Goal: Transaction & Acquisition: Purchase product/service

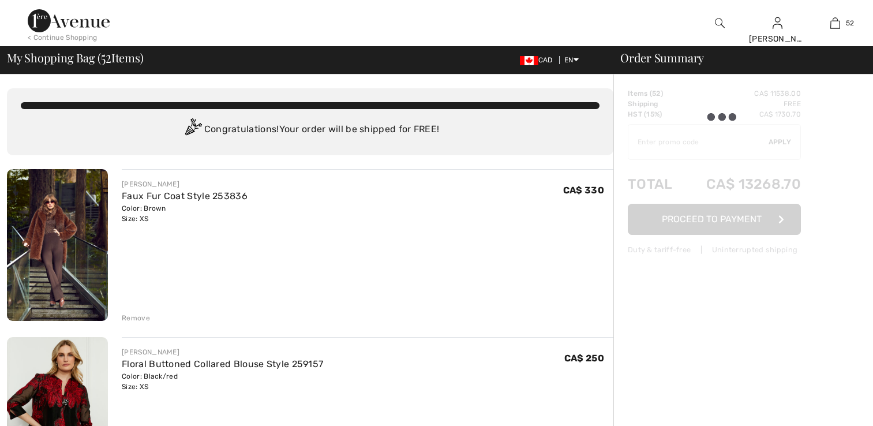
scroll to position [173, 0]
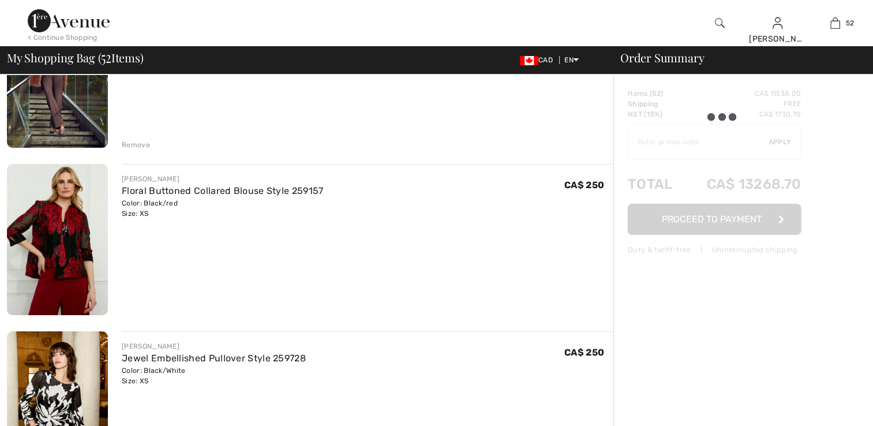
checkbox input "true"
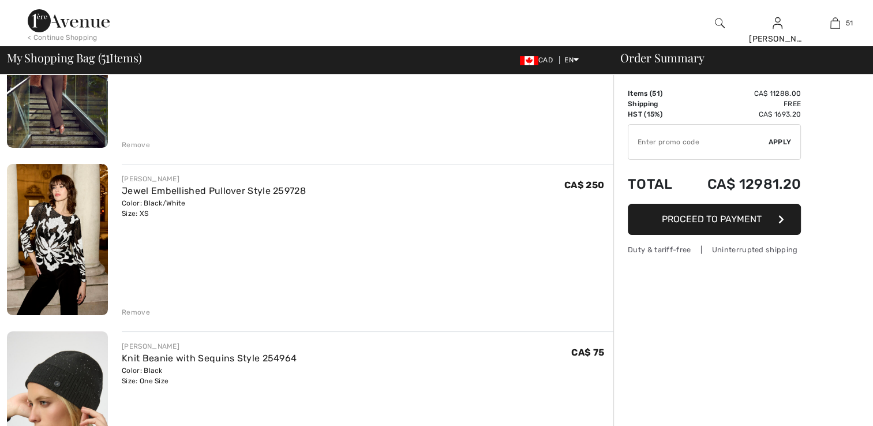
click at [130, 143] on div "Remove" at bounding box center [136, 145] width 28 height 10
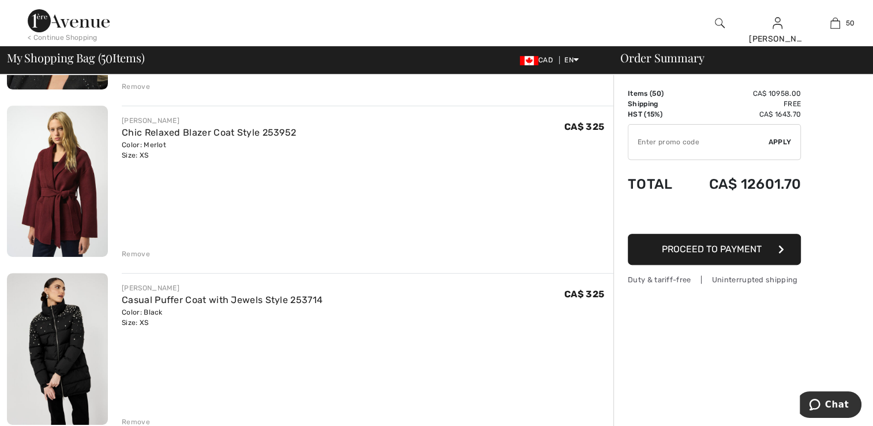
scroll to position [449, 0]
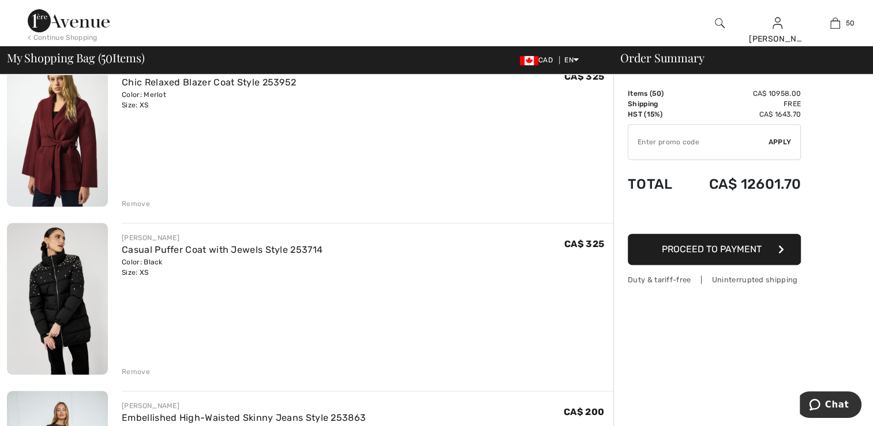
click at [129, 369] on div "Remove" at bounding box center [136, 372] width 28 height 10
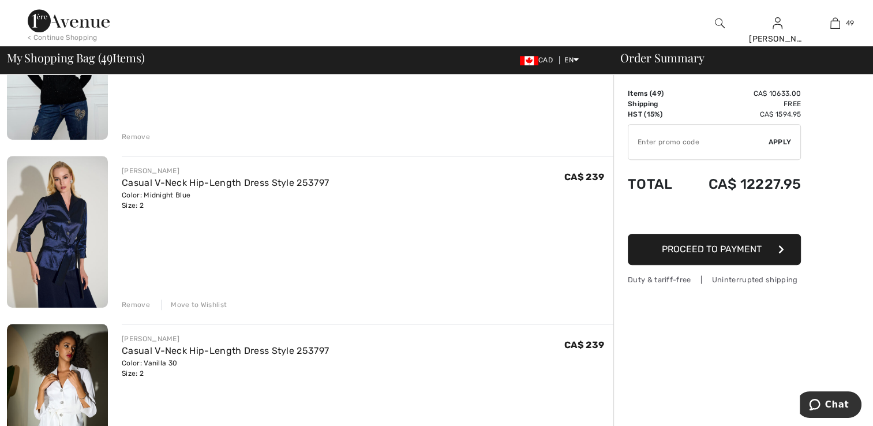
scroll to position [853, 0]
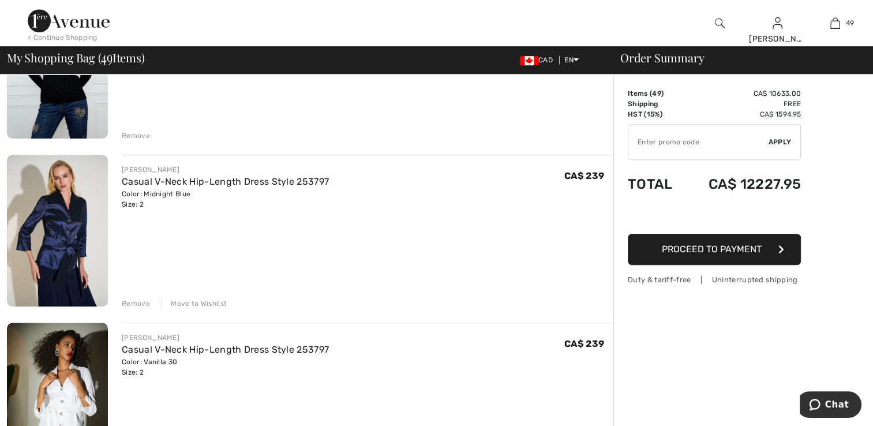
click at [183, 302] on div "Move to Wishlist" at bounding box center [194, 303] width 66 height 10
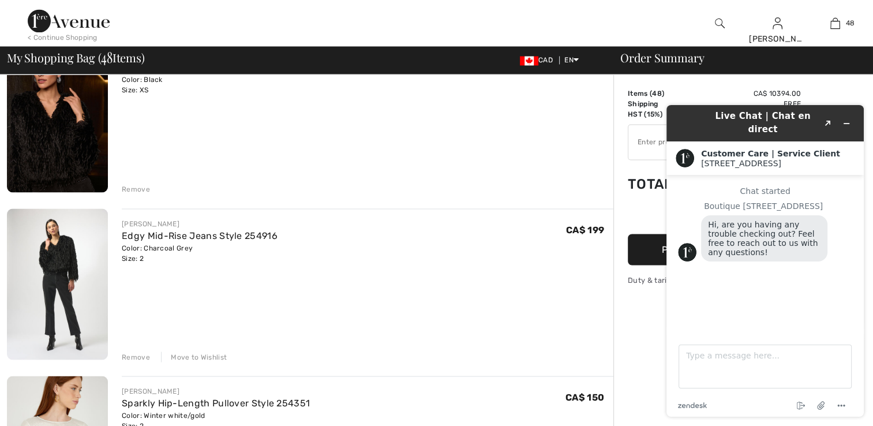
scroll to position [2008, 0]
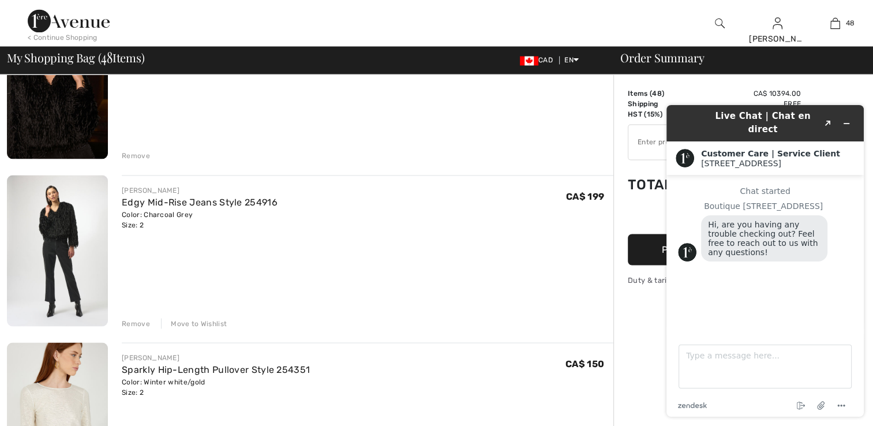
click at [69, 281] on img at bounding box center [57, 250] width 101 height 151
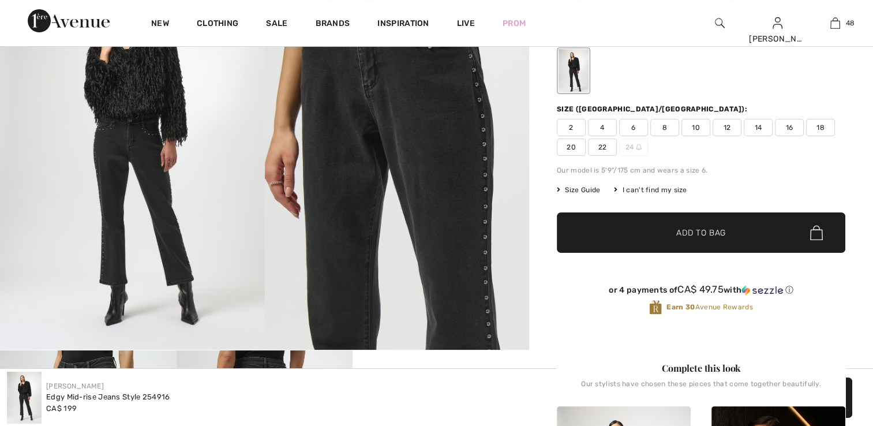
scroll to position [750, 0]
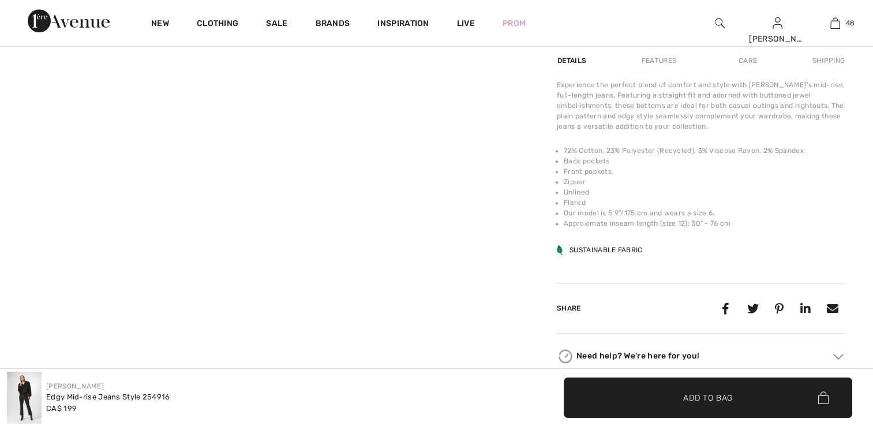
checkbox input "true"
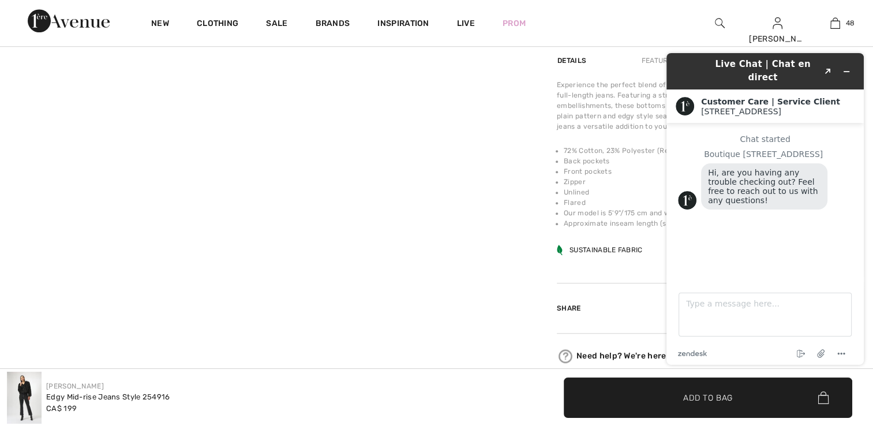
scroll to position [0, 0]
click at [850, 68] on icon "Minimize widget" at bounding box center [847, 72] width 8 height 8
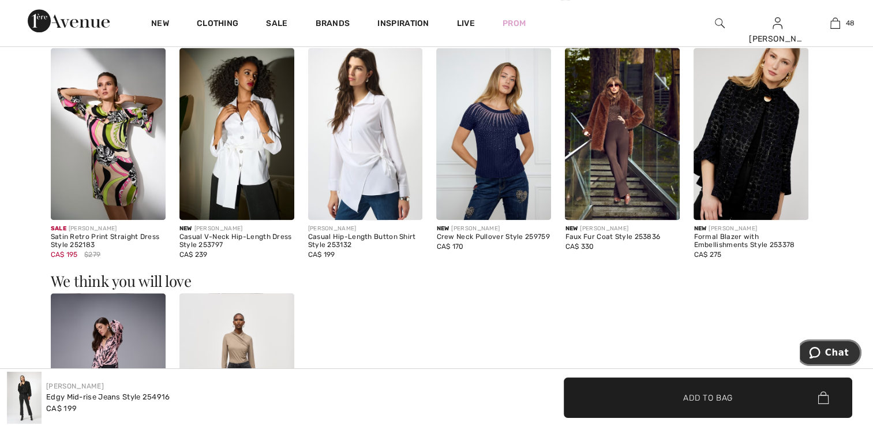
scroll to position [1039, 0]
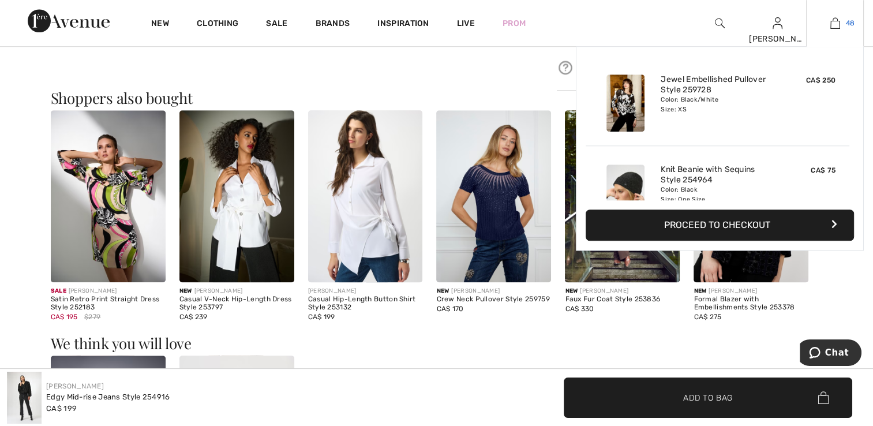
click at [834, 24] on img at bounding box center [836, 23] width 10 height 14
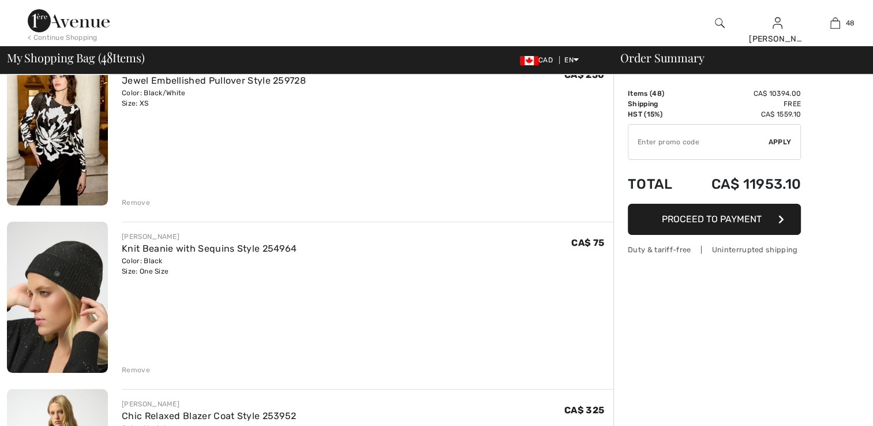
scroll to position [115, 0]
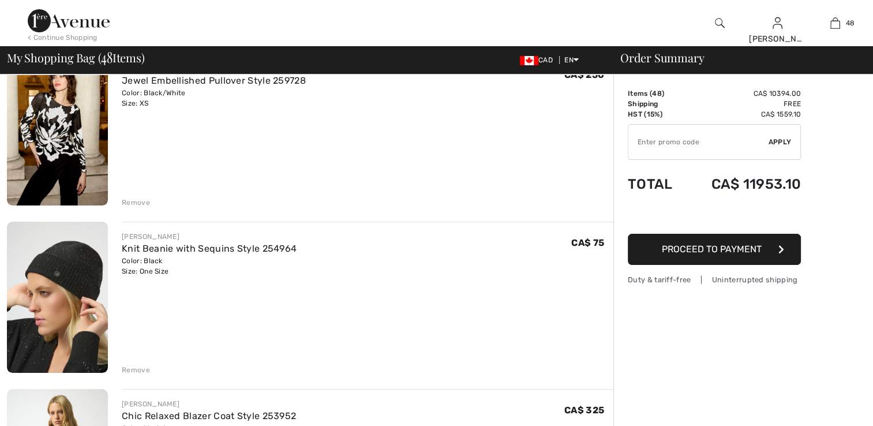
checkbox input "true"
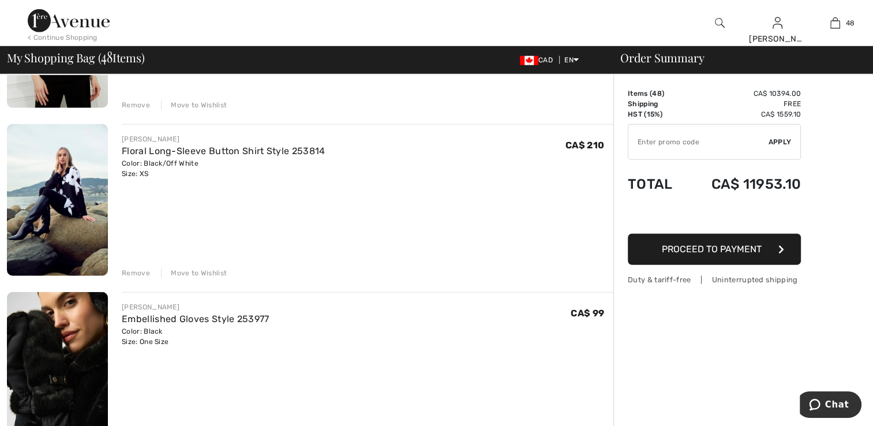
scroll to position [3290, 0]
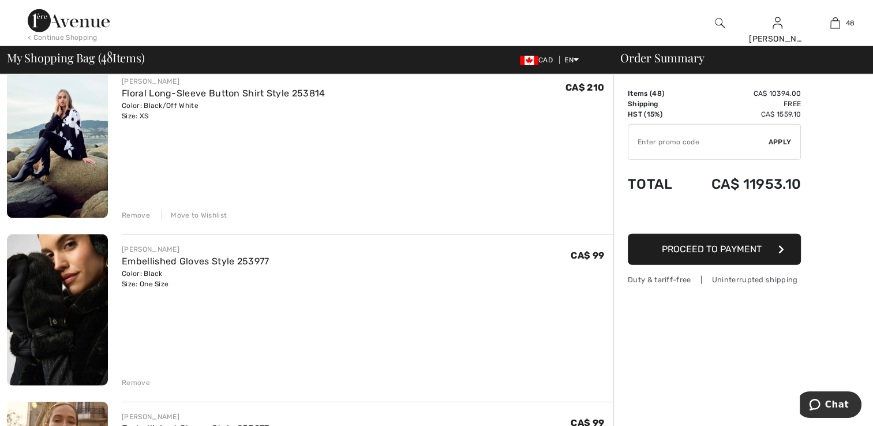
click at [196, 142] on div "[PERSON_NAME] Floral Long-Sleeve Button Shirt Style 253814 Color: Black/Off Whi…" at bounding box center [368, 143] width 492 height 154
